Goal: Task Accomplishment & Management: Use online tool/utility

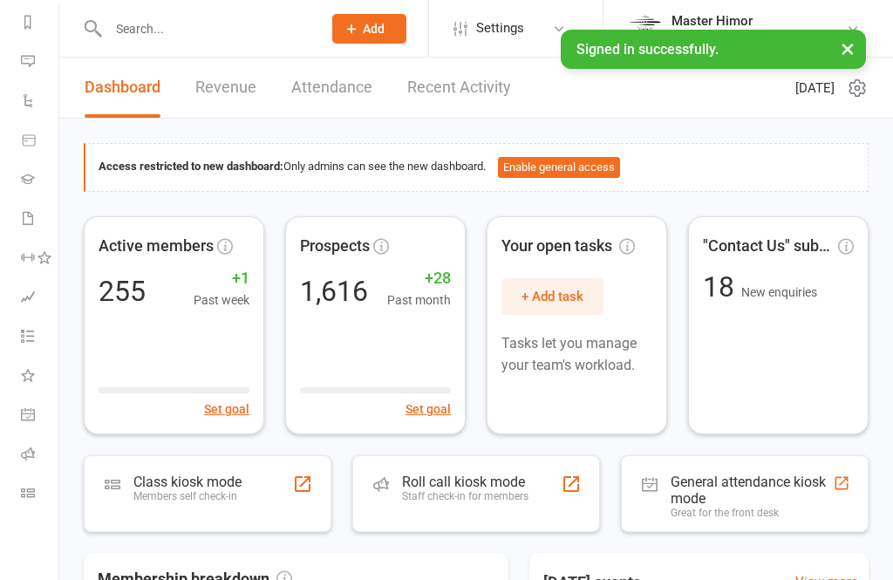
scroll to position [242, 0]
click at [27, 498] on icon at bounding box center [28, 493] width 14 height 14
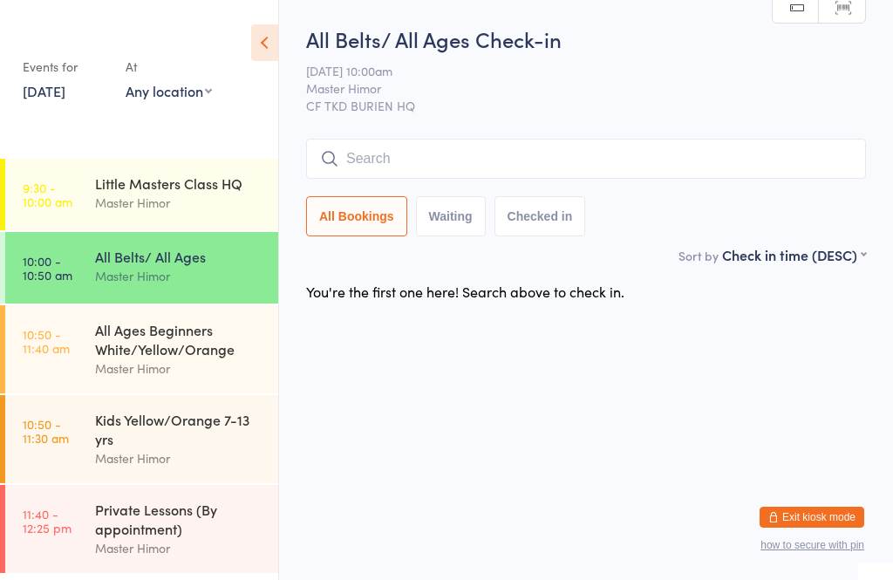
click at [422, 171] on input "search" at bounding box center [586, 159] width 560 height 40
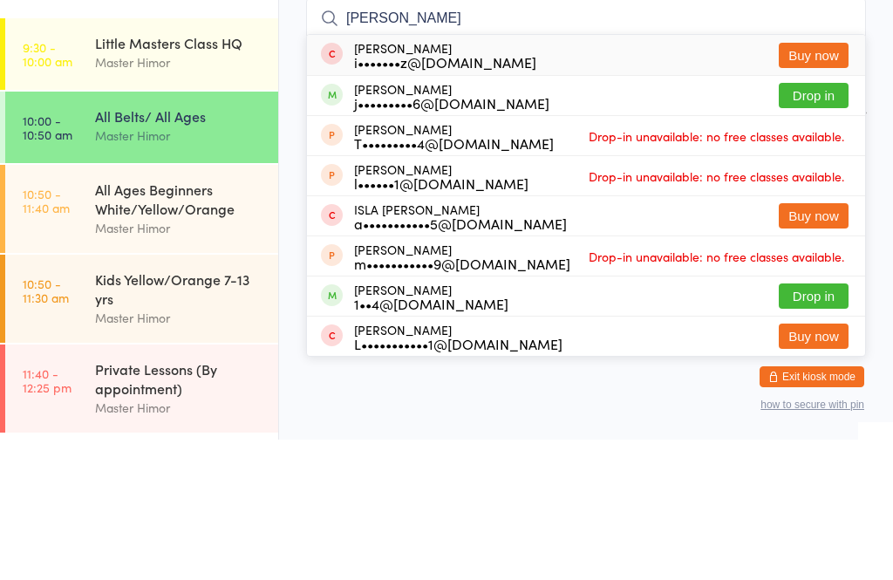
type input "Isela"
click at [805, 223] on button "Drop in" at bounding box center [814, 235] width 70 height 25
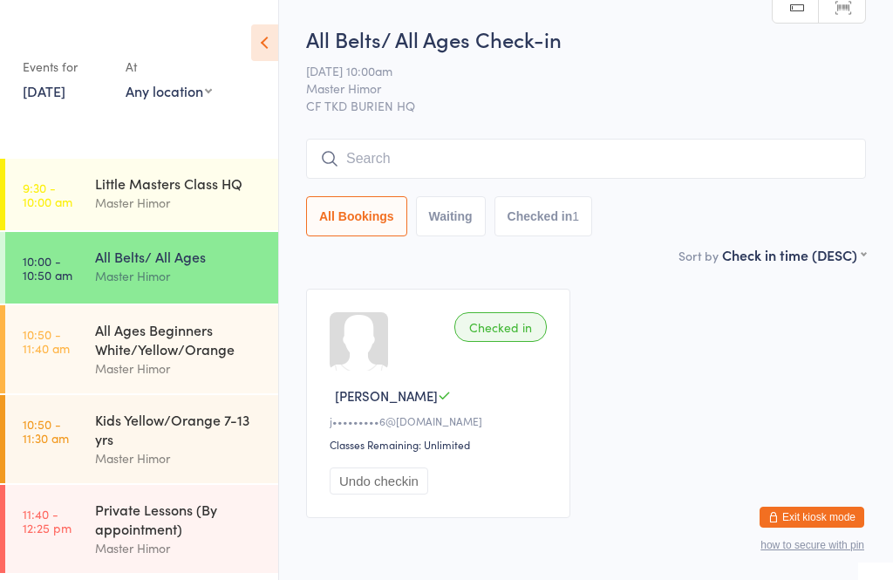
scroll to position [5, 0]
click at [391, 140] on input "search" at bounding box center [586, 159] width 560 height 40
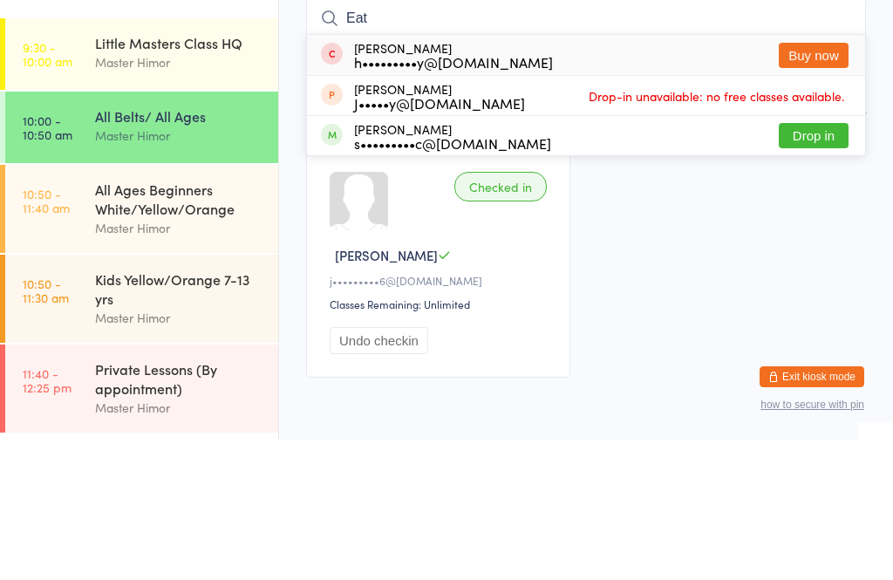
type input "Eat"
click at [804, 263] on button "Drop in" at bounding box center [814, 275] width 70 height 25
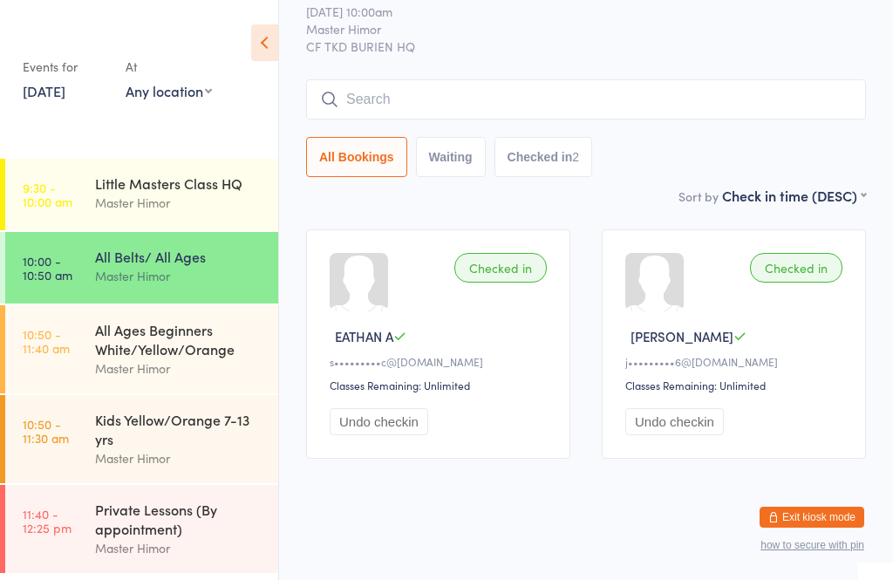
click at [537, 79] on input "search" at bounding box center [586, 99] width 560 height 40
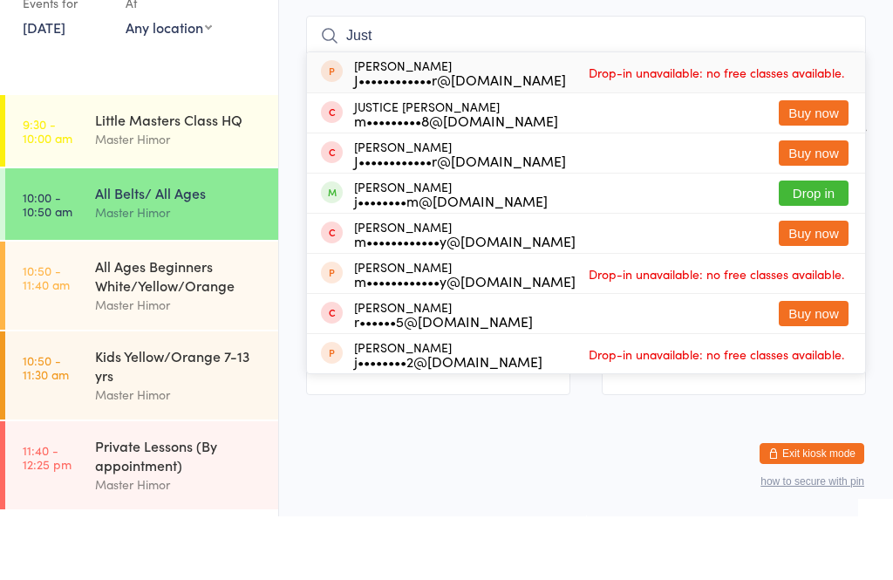
type input "Just"
click at [793, 244] on button "Drop in" at bounding box center [814, 256] width 70 height 25
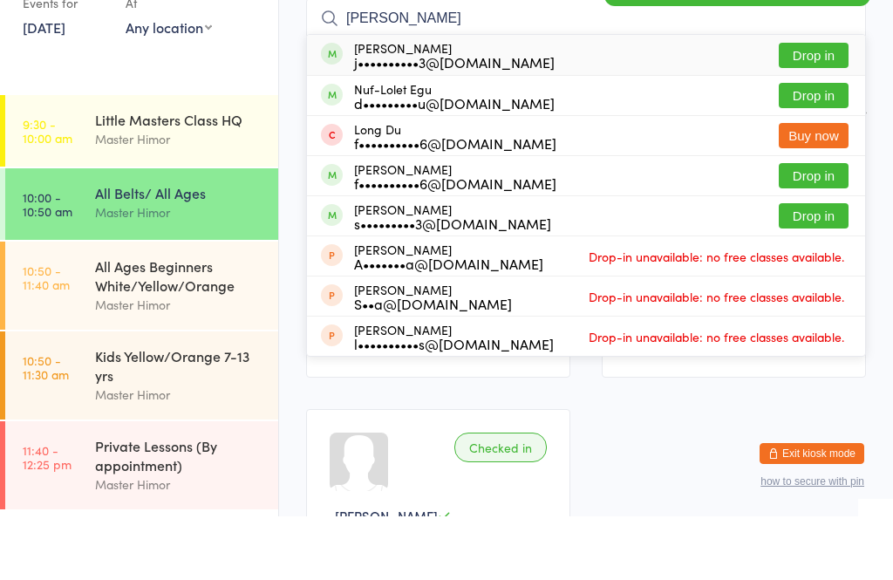
type input "lola"
click at [803, 106] on button "Drop in" at bounding box center [814, 118] width 70 height 25
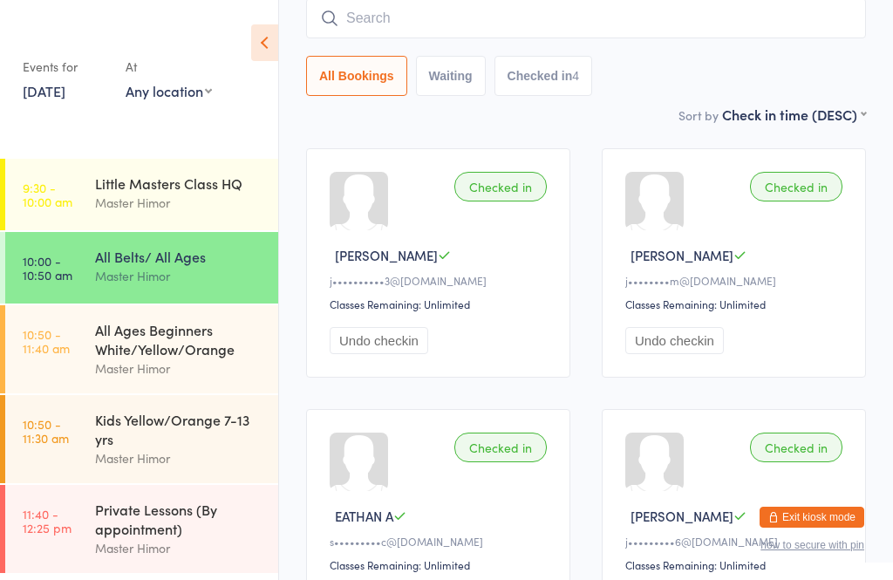
click at [422, 8] on input "search" at bounding box center [586, 18] width 560 height 40
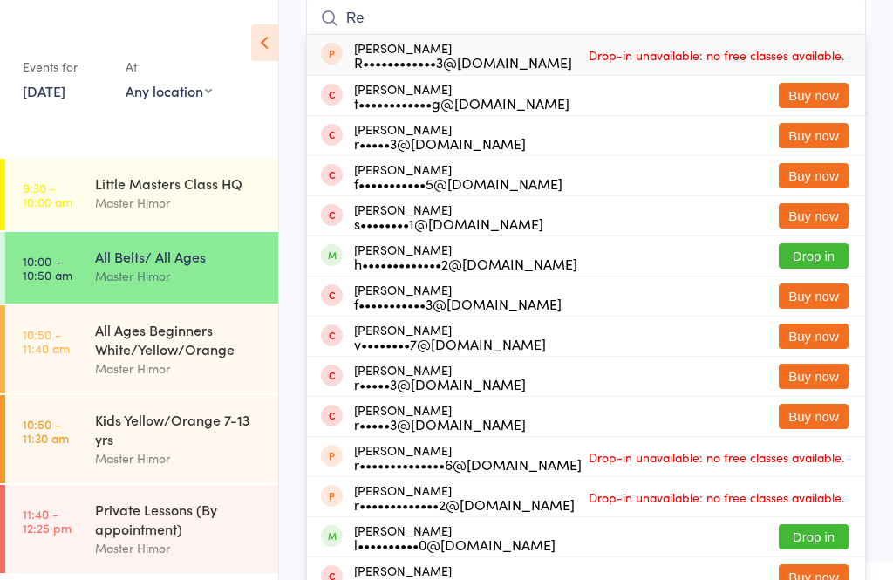
type input "R"
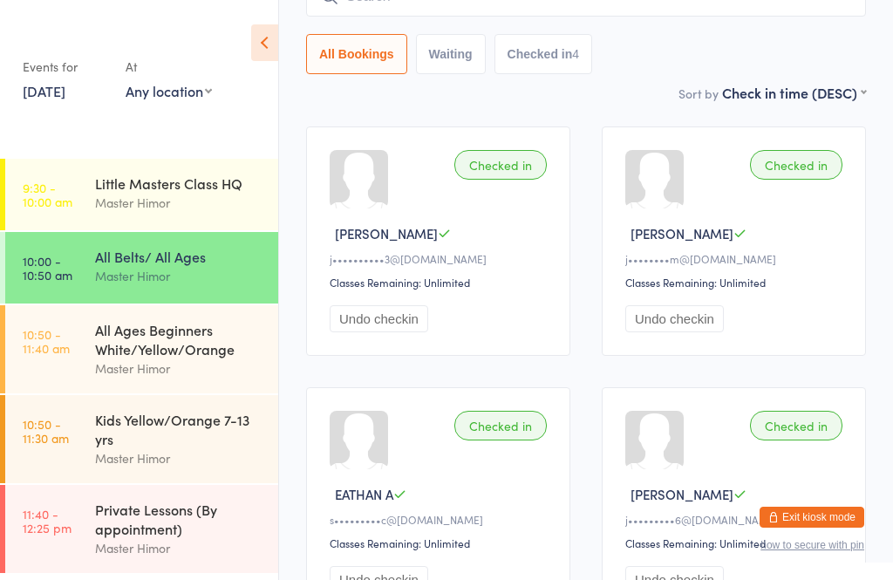
scroll to position [161, 0]
type input "X"
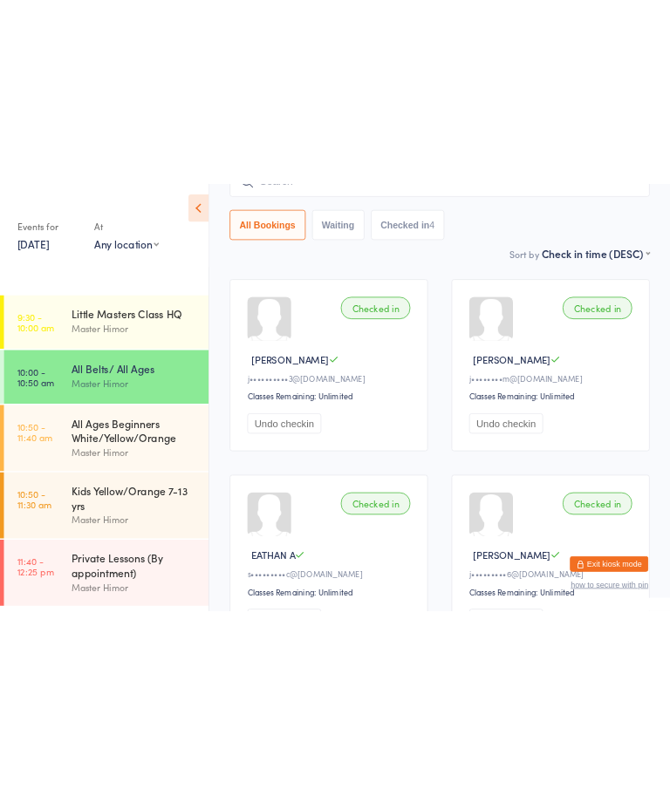
scroll to position [0, 0]
